Goal: Information Seeking & Learning: Find specific page/section

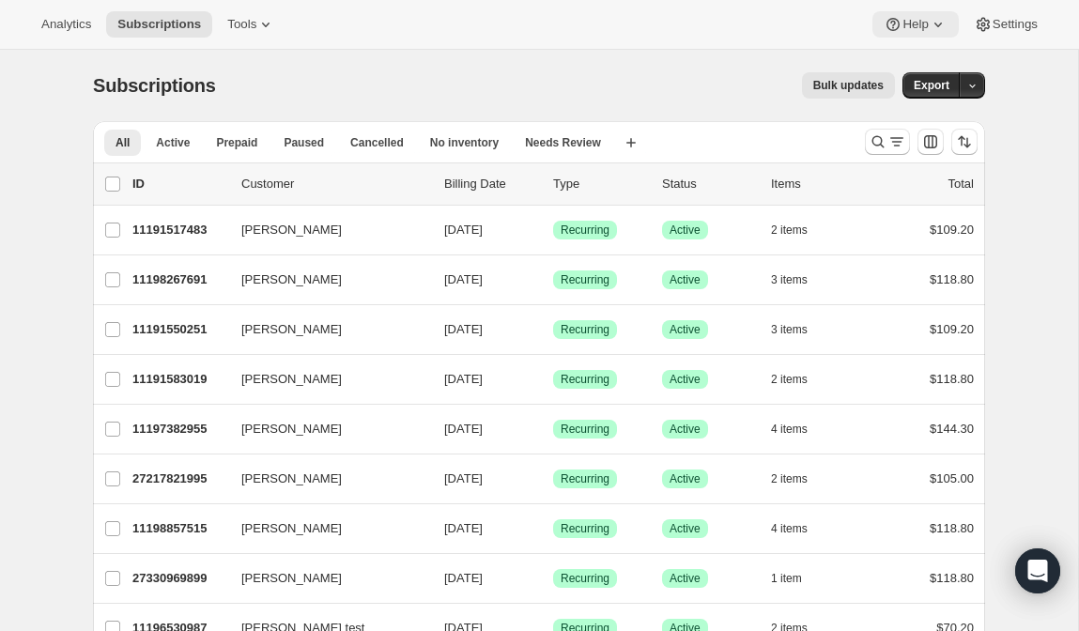
click at [902, 15] on button "Help" at bounding box center [915, 24] width 85 height 26
click at [909, 92] on span "Help Center" at bounding box center [909, 95] width 65 height 14
click at [904, 89] on span "Help Center" at bounding box center [909, 95] width 65 height 14
